Goal: Task Accomplishment & Management: Use online tool/utility

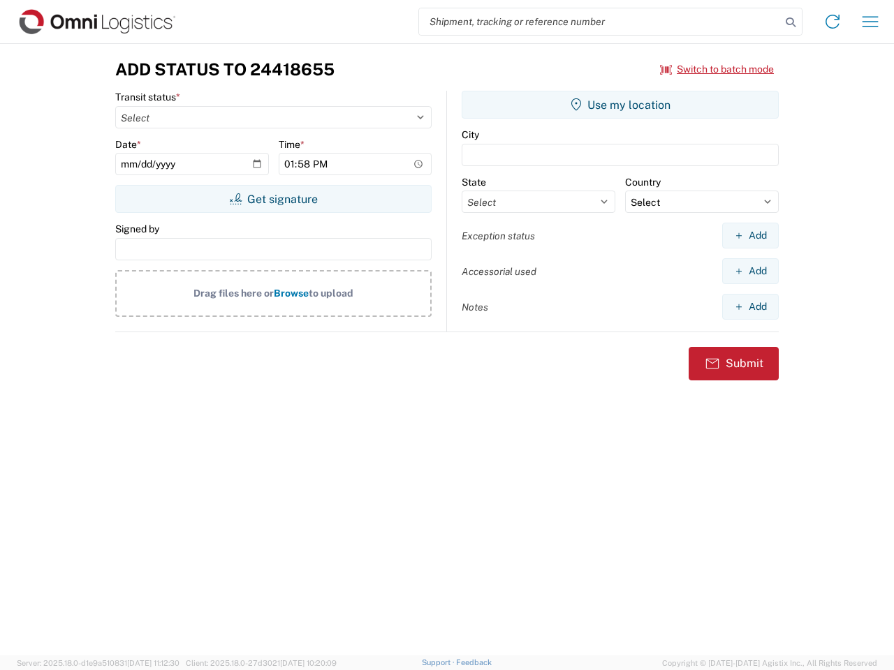
click at [600, 22] on input "search" at bounding box center [600, 21] width 362 height 27
click at [790, 22] on icon at bounding box center [791, 23] width 20 height 20
click at [832, 22] on icon at bounding box center [832, 21] width 22 height 22
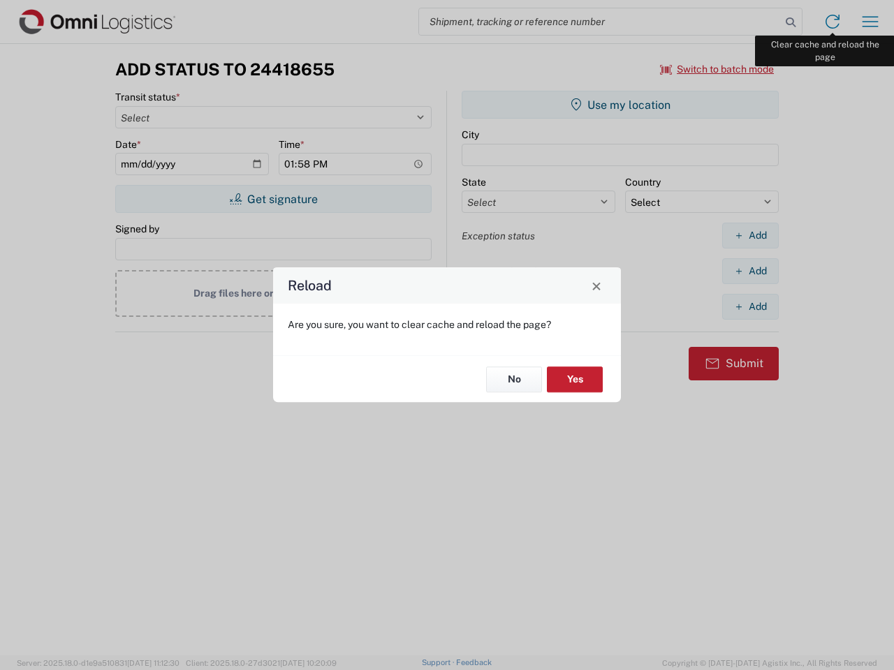
click at [870, 22] on div "Reload Are you sure, you want to clear cache and reload the page? No Yes" at bounding box center [447, 335] width 894 height 670
click at [717, 69] on div "Reload Are you sure, you want to clear cache and reload the page? No Yes" at bounding box center [447, 335] width 894 height 670
click at [273, 199] on div "Reload Are you sure, you want to clear cache and reload the page? No Yes" at bounding box center [447, 335] width 894 height 670
click at [620, 105] on div "Reload Are you sure, you want to clear cache and reload the page? No Yes" at bounding box center [447, 335] width 894 height 670
click at [750, 235] on div "Reload Are you sure, you want to clear cache and reload the page? No Yes" at bounding box center [447, 335] width 894 height 670
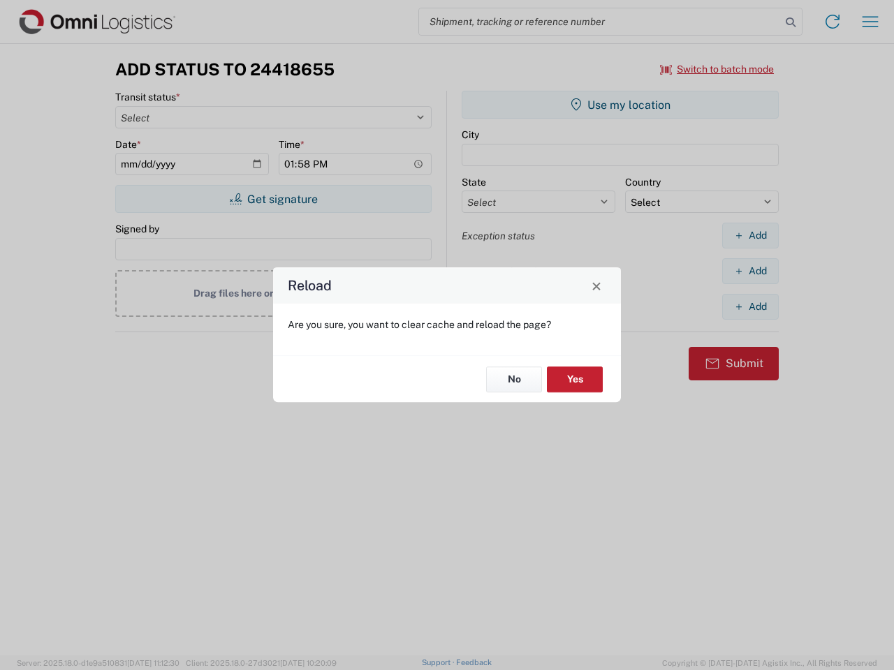
click at [750, 271] on div "Reload Are you sure, you want to clear cache and reload the page? No Yes" at bounding box center [447, 335] width 894 height 670
click at [750, 307] on div "Reload Are you sure, you want to clear cache and reload the page? No Yes" at bounding box center [447, 335] width 894 height 670
